Goal: Task Accomplishment & Management: Manage account settings

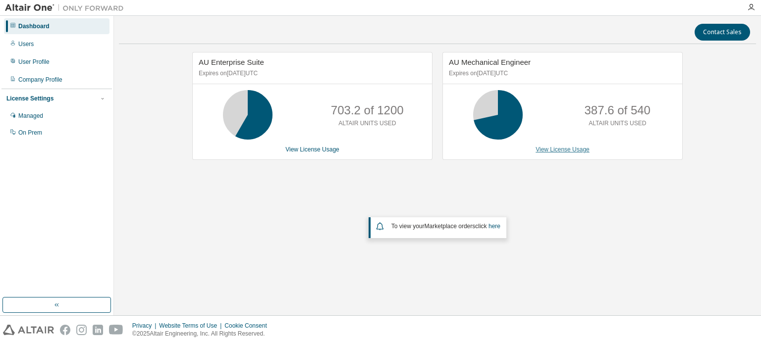
click at [555, 150] on link "View License Usage" at bounding box center [562, 149] width 54 height 7
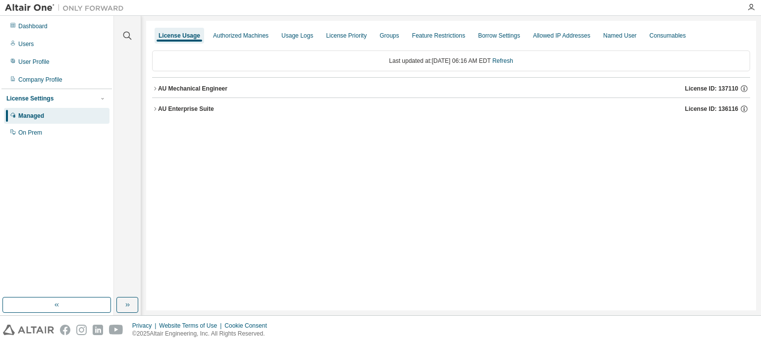
click at [259, 87] on div "AU Mechanical Engineer License ID: 137110" at bounding box center [454, 88] width 592 height 9
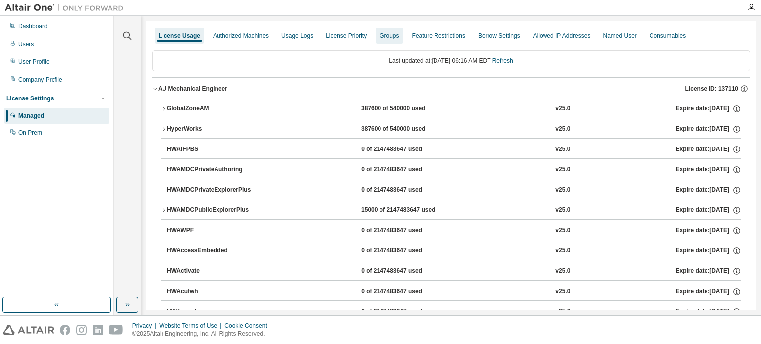
click at [399, 36] on div "Groups" at bounding box center [388, 36] width 19 height 8
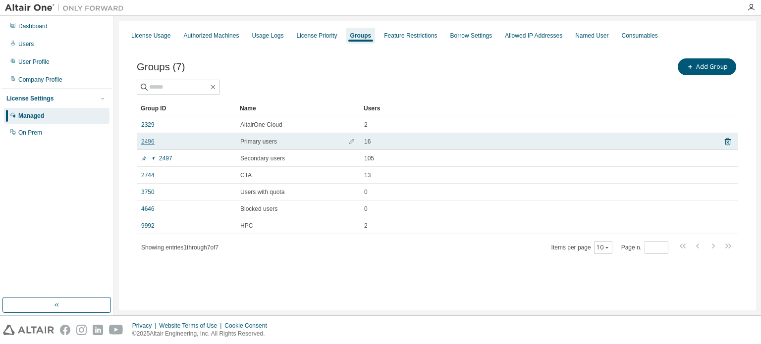
click at [152, 142] on link "2496" at bounding box center [147, 142] width 13 height 8
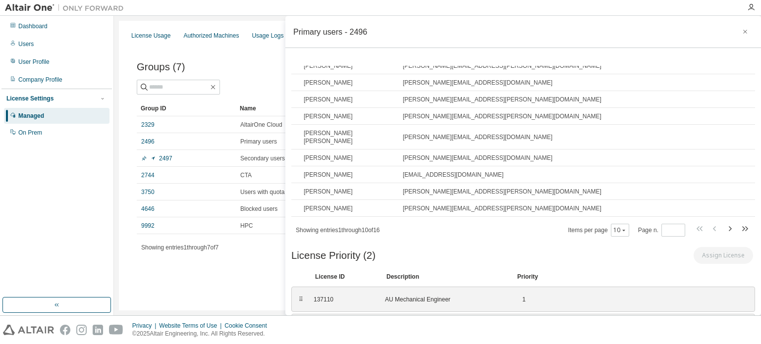
scroll to position [112, 0]
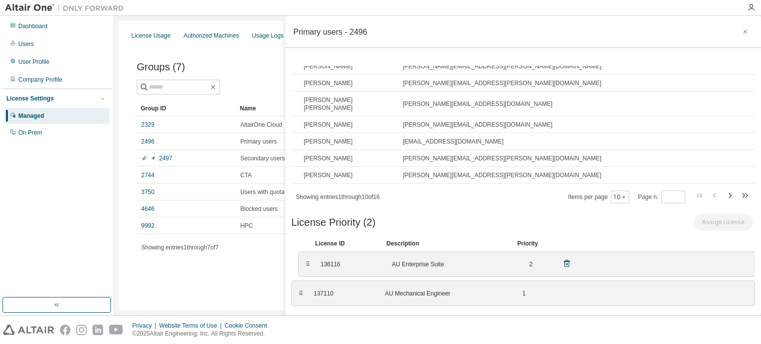
drag, startPoint x: 300, startPoint y: 285, endPoint x: 307, endPoint y: 256, distance: 30.5
click at [307, 261] on div "⠿" at bounding box center [308, 265] width 6 height 8
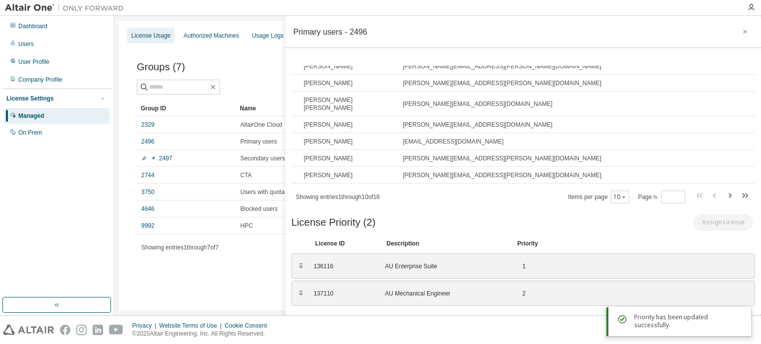
click at [156, 37] on div "License Usage" at bounding box center [150, 36] width 39 height 8
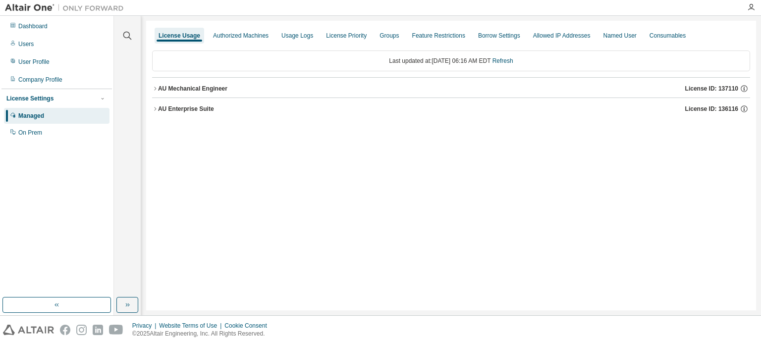
click at [206, 89] on div "AU Mechanical Engineer" at bounding box center [192, 89] width 69 height 8
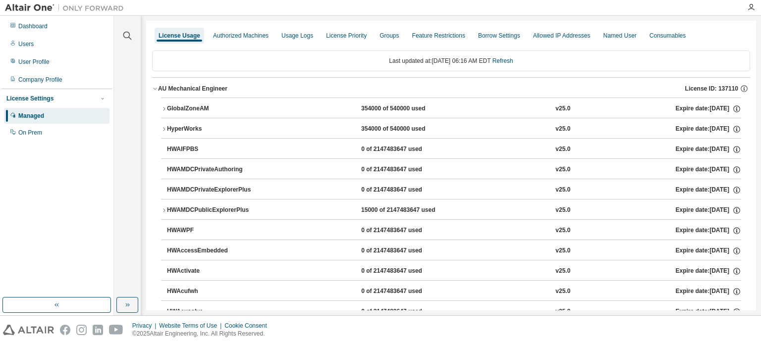
click at [390, 85] on div "AU Mechanical Engineer License ID: 137110" at bounding box center [454, 88] width 592 height 9
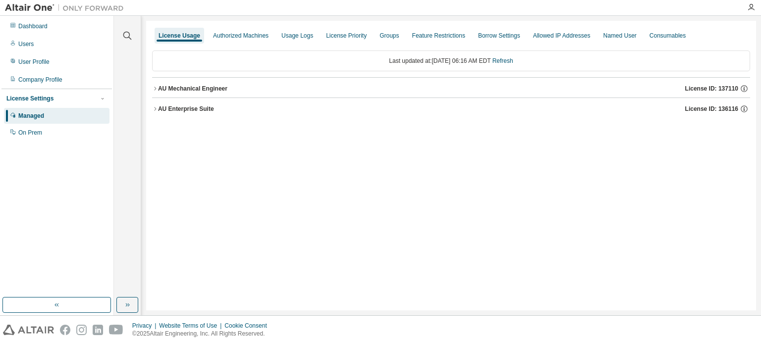
click at [345, 81] on button "AU Mechanical Engineer License ID: 137110" at bounding box center [451, 89] width 598 height 22
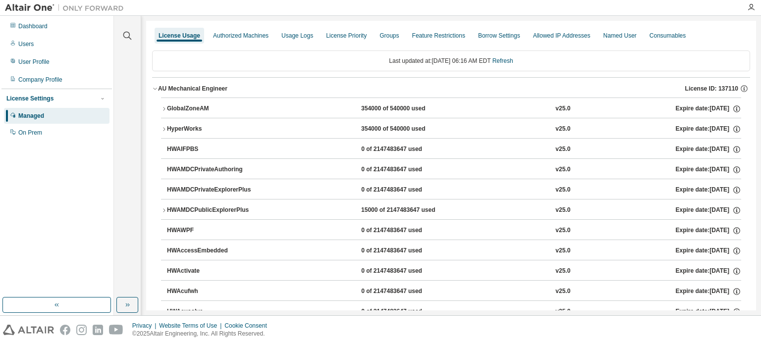
click at [194, 105] on div "GlobalZoneAM" at bounding box center [211, 109] width 89 height 9
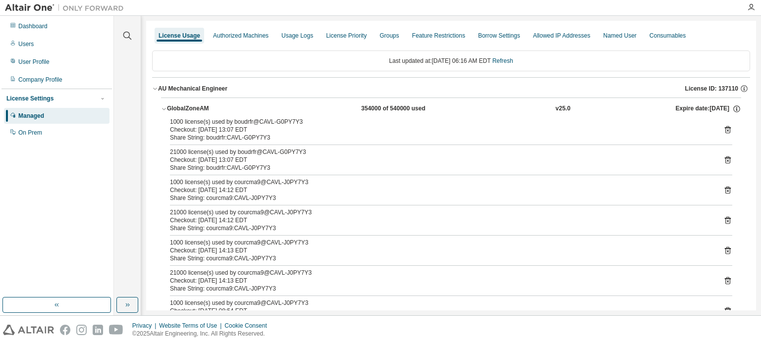
click at [194, 105] on div "GlobalZoneAM" at bounding box center [211, 109] width 89 height 9
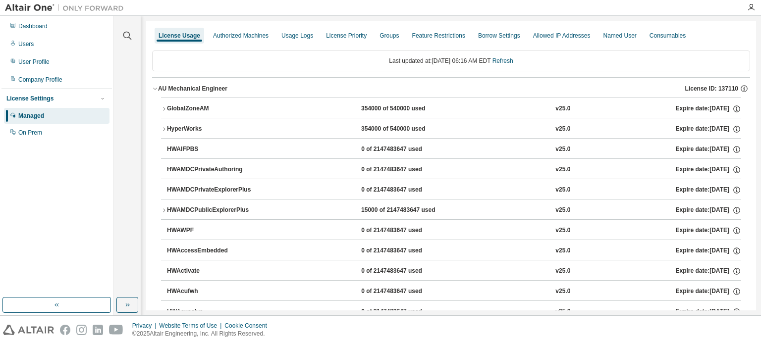
click at [188, 129] on div "HyperWorks" at bounding box center [211, 129] width 89 height 9
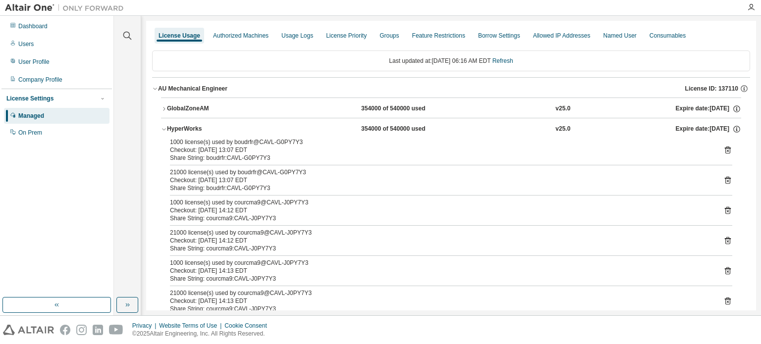
click at [206, 125] on div "HyperWorks" at bounding box center [211, 129] width 89 height 9
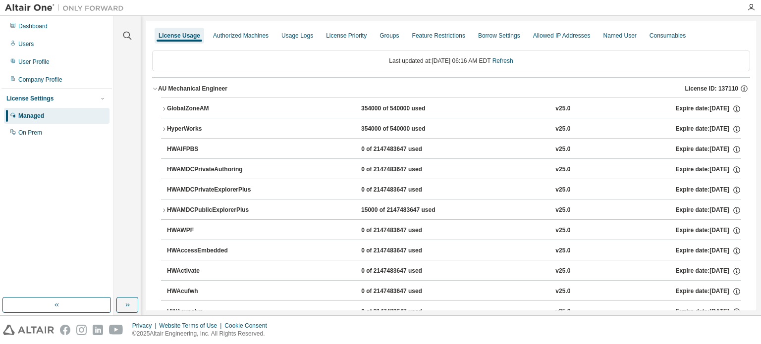
click at [209, 106] on div "GlobalZoneAM" at bounding box center [211, 109] width 89 height 9
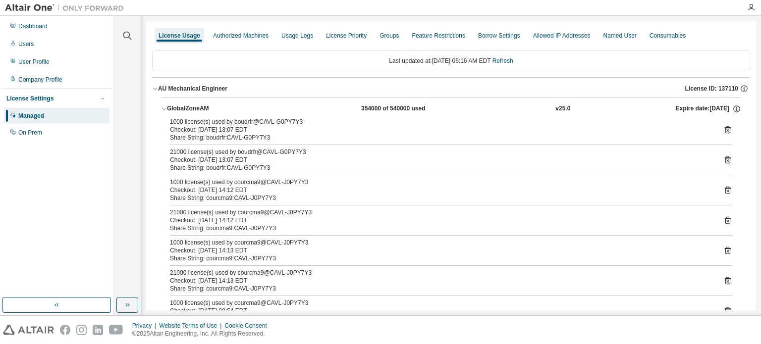
click at [195, 107] on div "GlobalZoneAM" at bounding box center [211, 109] width 89 height 9
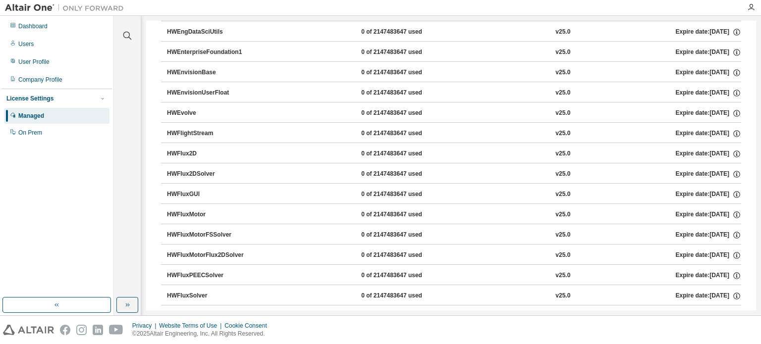
scroll to position [1781, 0]
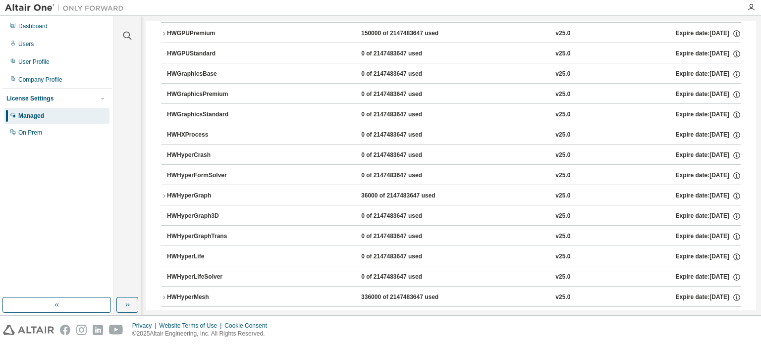
click at [193, 293] on div "HWHyperMesh" at bounding box center [211, 297] width 89 height 9
click at [181, 293] on div "HWHyperMesh" at bounding box center [211, 297] width 89 height 9
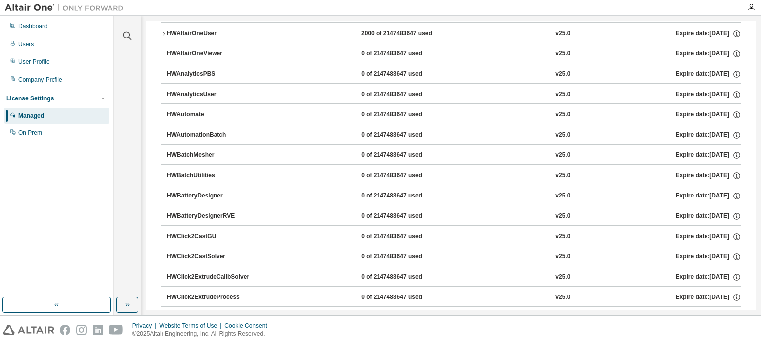
scroll to position [0, 0]
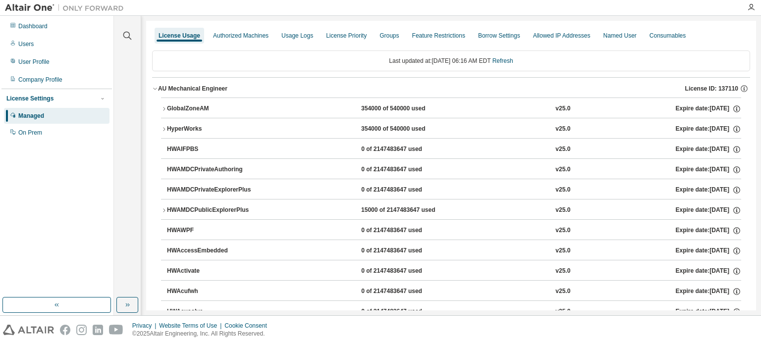
click at [220, 210] on div "HWAMDCPublicExplorerPlus" at bounding box center [211, 210] width 89 height 9
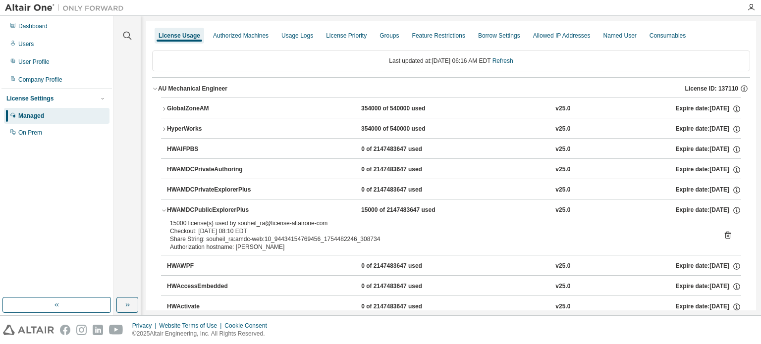
click at [220, 210] on div "HWAMDCPublicExplorerPlus" at bounding box center [211, 210] width 89 height 9
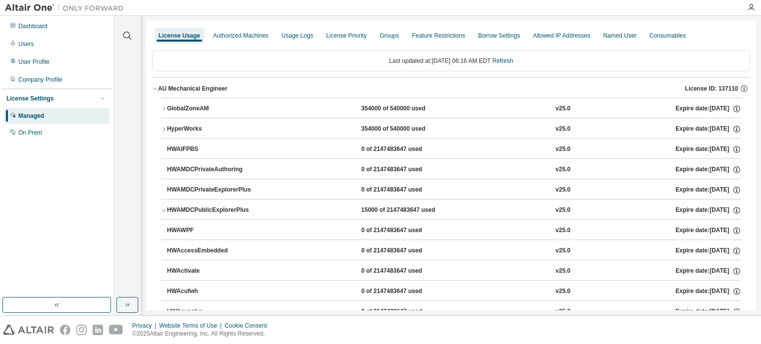
click at [220, 210] on div "HWAMDCPublicExplorerPlus" at bounding box center [211, 210] width 89 height 9
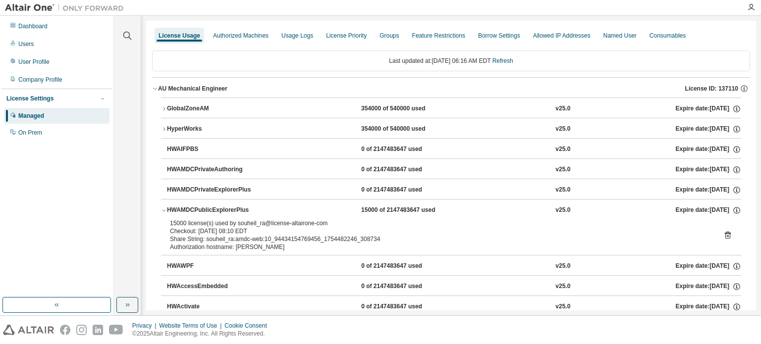
click at [220, 210] on div "HWAMDCPublicExplorerPlus" at bounding box center [211, 210] width 89 height 9
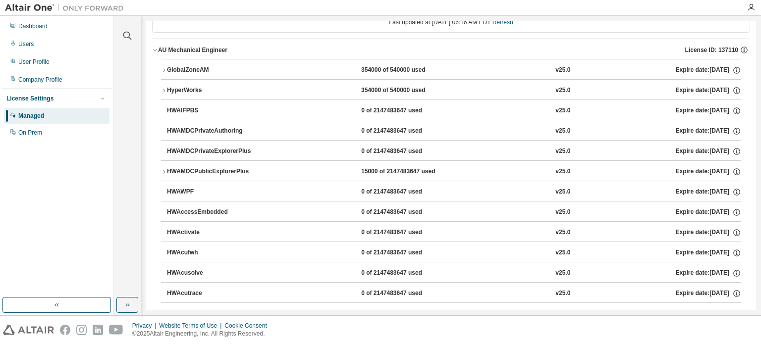
scroll to position [50, 0]
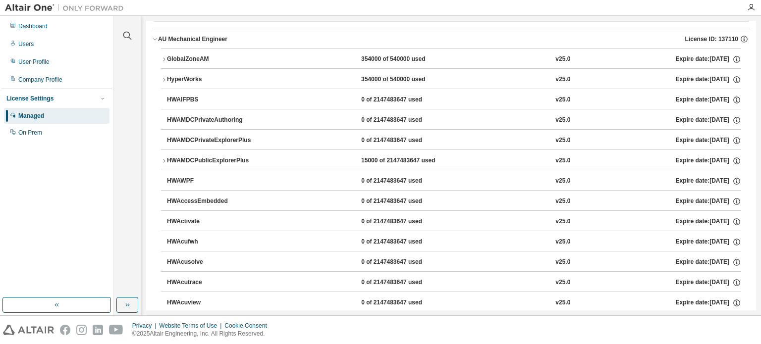
click at [205, 39] on div "AU Mechanical Engineer" at bounding box center [192, 39] width 69 height 8
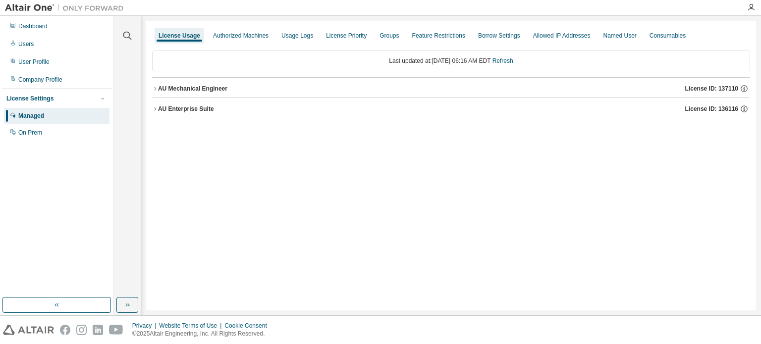
scroll to position [0, 0]
click at [190, 106] on div "AU Enterprise Suite" at bounding box center [186, 109] width 56 height 8
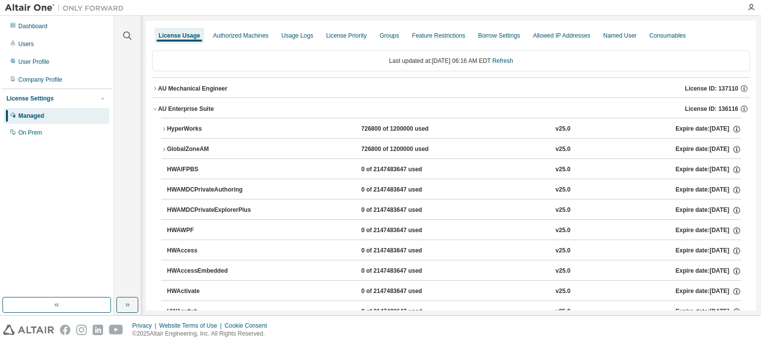
click at [189, 109] on div "AU Enterprise Suite" at bounding box center [186, 109] width 56 height 8
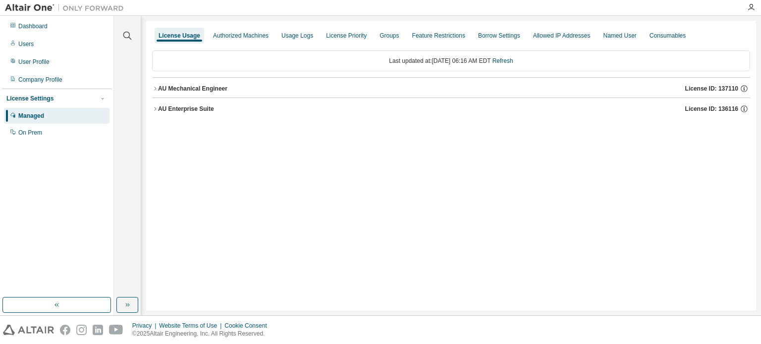
click at [184, 85] on div "AU Mechanical Engineer" at bounding box center [192, 89] width 69 height 8
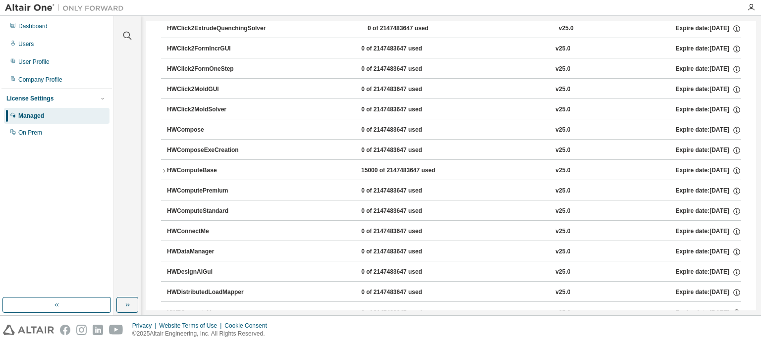
scroll to position [1639, 0]
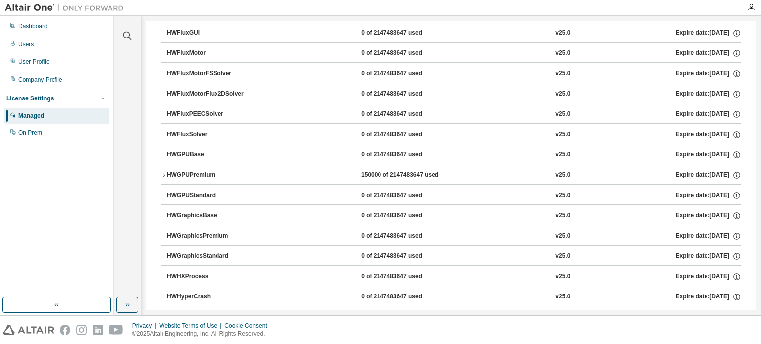
click at [180, 171] on div "HWGPUPremium" at bounding box center [211, 175] width 89 height 9
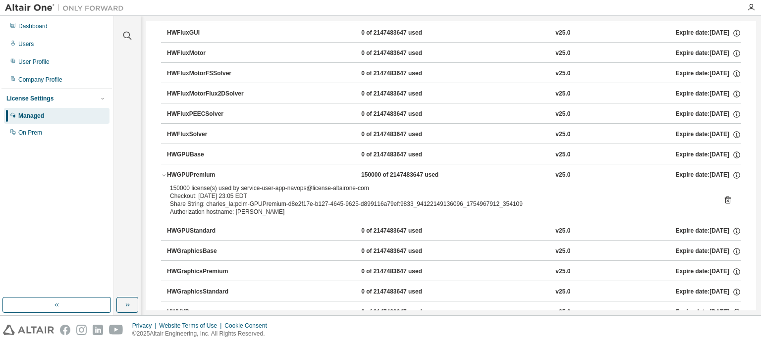
click at [180, 171] on div "HWGPUPremium" at bounding box center [211, 175] width 89 height 9
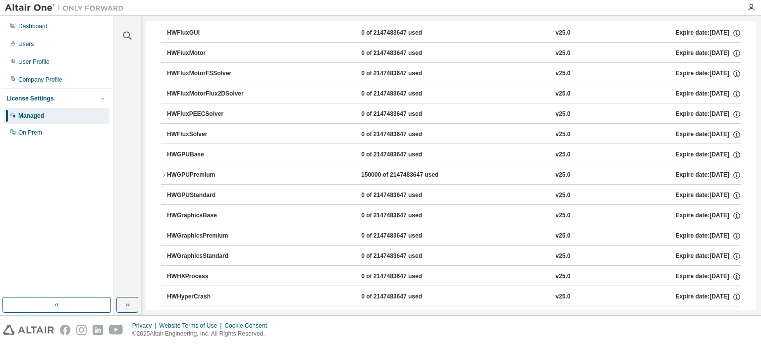
click at [180, 171] on div "HWGPUPremium" at bounding box center [211, 175] width 89 height 9
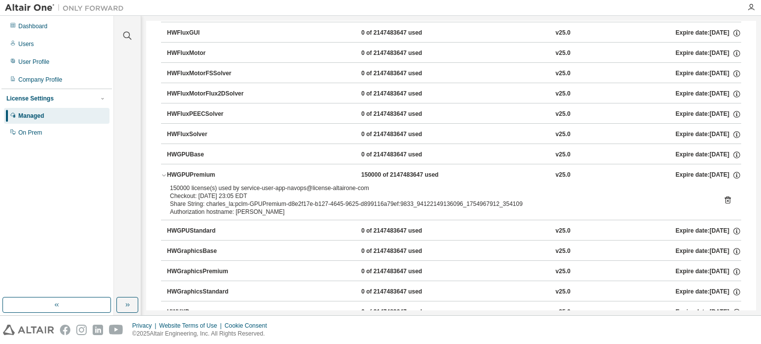
click at [161, 164] on button "HWGPUPremium 150000 of 2147483647 used v25.0 Expire date: [DATE]" at bounding box center [451, 175] width 580 height 22
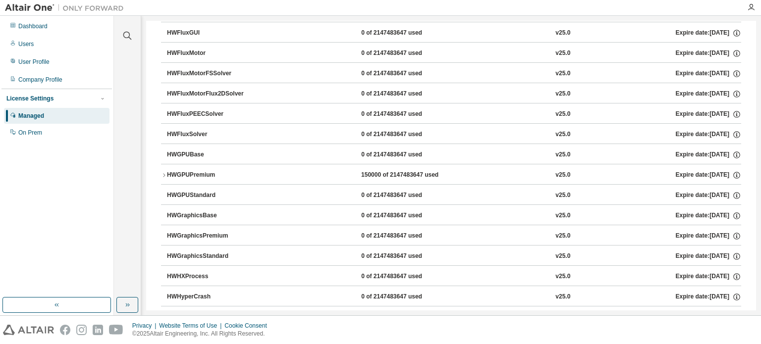
click at [161, 164] on button "HWGPUPremium 150000 of 2147483647 used v25.0 Expire date: [DATE]" at bounding box center [451, 175] width 580 height 22
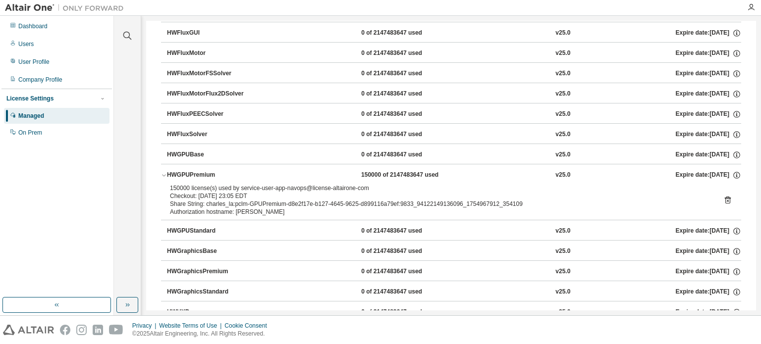
click at [161, 164] on button "HWGPUPremium 150000 of 2147483647 used v25.0 Expire date: [DATE]" at bounding box center [451, 175] width 580 height 22
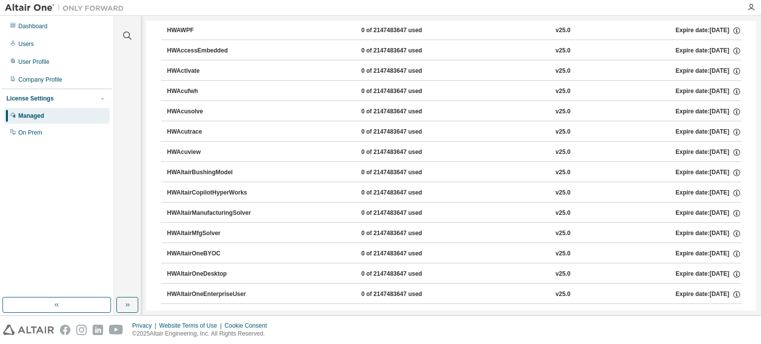
scroll to position [0, 0]
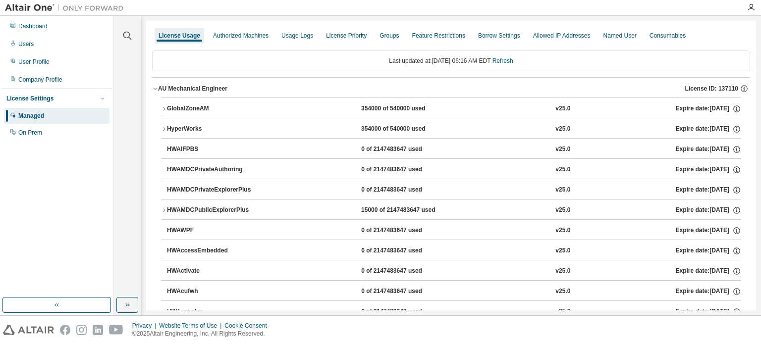
click at [168, 125] on div "HyperWorks" at bounding box center [211, 129] width 89 height 9
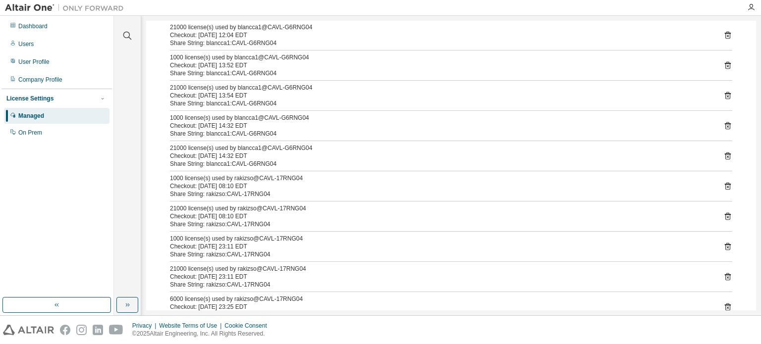
scroll to position [1981, 0]
